Goal: Navigation & Orientation: Find specific page/section

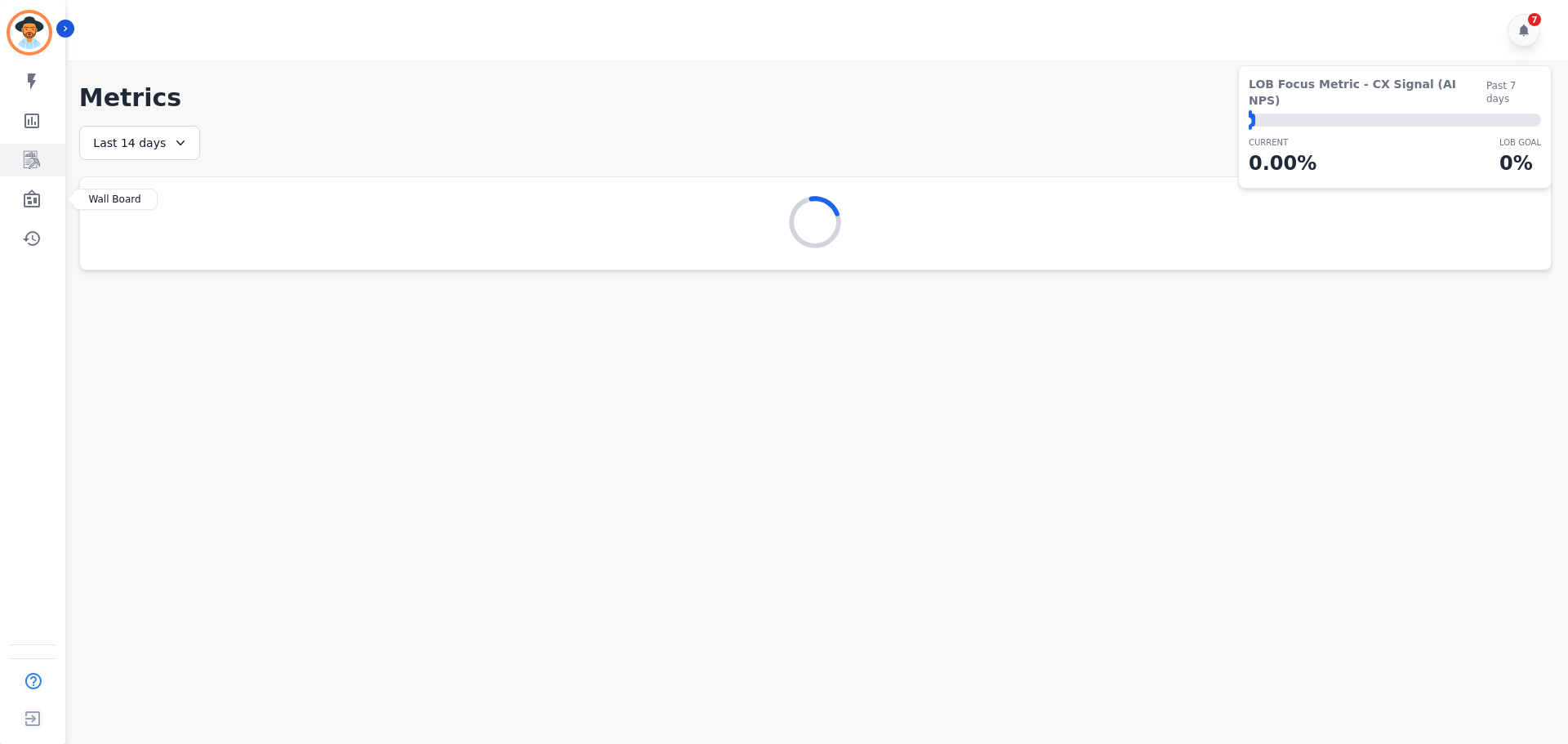
drag, startPoint x: 33, startPoint y: 187, endPoint x: 42, endPoint y: 170, distance: 19.2
click at [33, 187] on link "Sidebar" at bounding box center [34, 199] width 63 height 32
